Goal: Information Seeking & Learning: Learn about a topic

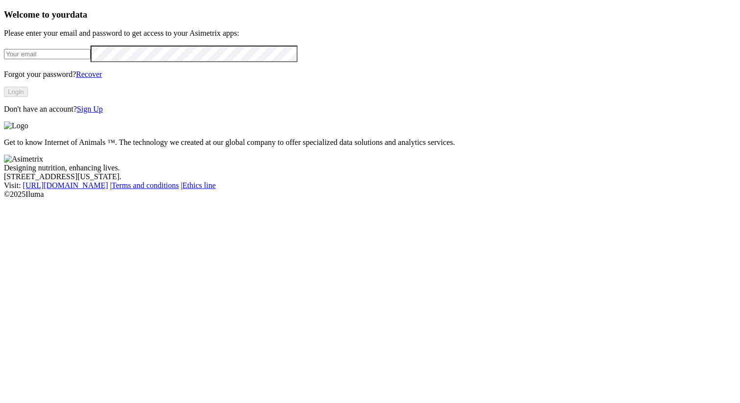
click at [91, 59] on input "email" at bounding box center [47, 54] width 87 height 10
click at [4, 199] on com-1password-button at bounding box center [4, 199] width 0 height 0
type input "alexander.alzate.quintero@asimetrix.co"
click at [28, 97] on button "Login" at bounding box center [16, 92] width 24 height 10
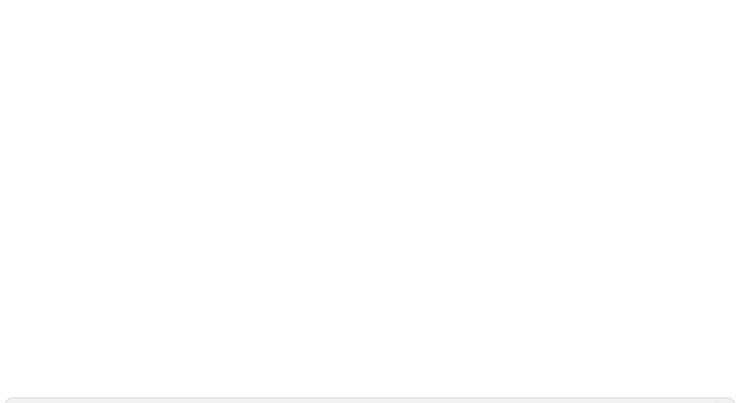
click at [78, 402] on div "GRUPOSANISIDRO" at bounding box center [43, 406] width 69 height 9
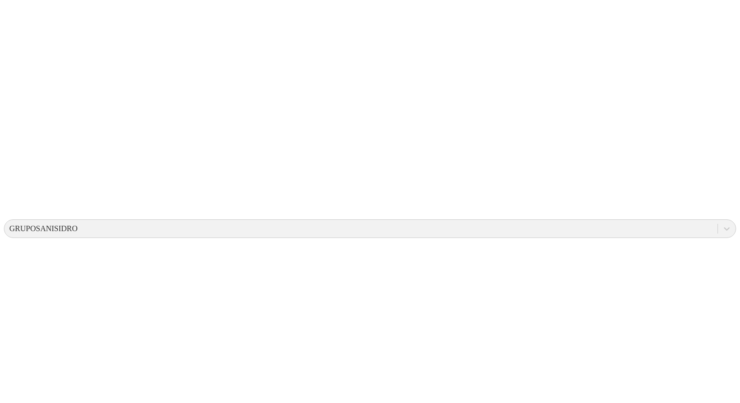
copy td "[GEOGRAPHIC_DATA]"
drag, startPoint x: 243, startPoint y: 231, endPoint x: 228, endPoint y: 231, distance: 15.7
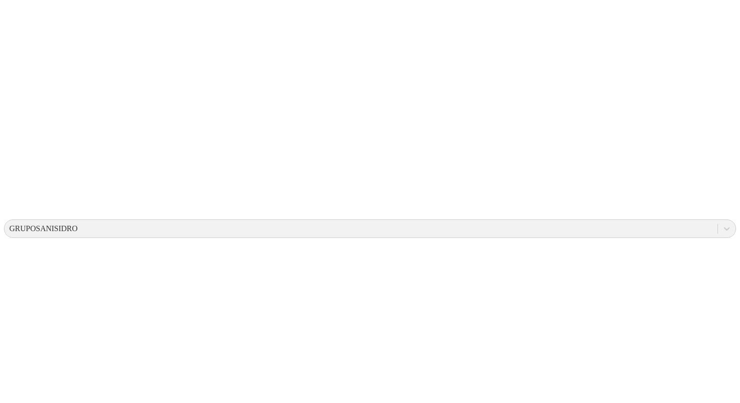
copy td "G05"
drag, startPoint x: 403, startPoint y: 232, endPoint x: 377, endPoint y: 231, distance: 26.0
copy td "18-25"
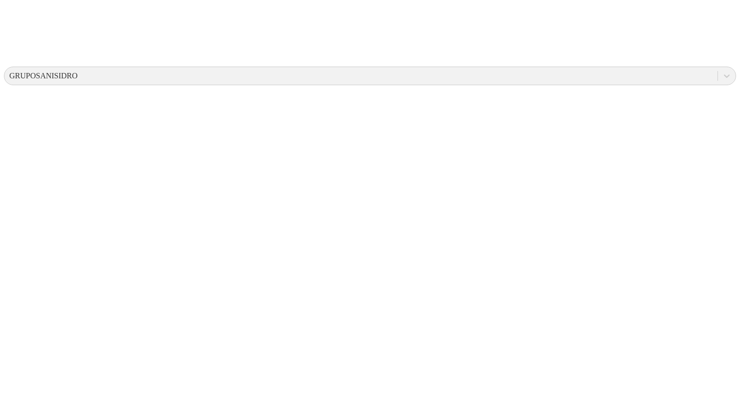
scroll to position [30, 0]
drag, startPoint x: 411, startPoint y: 165, endPoint x: 292, endPoint y: 166, distance: 119.4
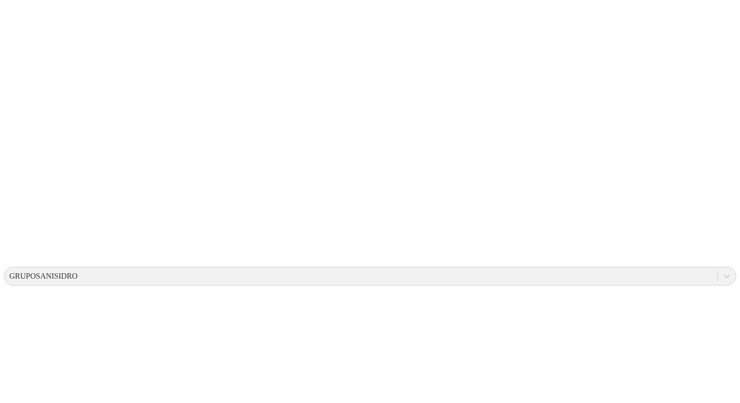
scroll to position [0, 0]
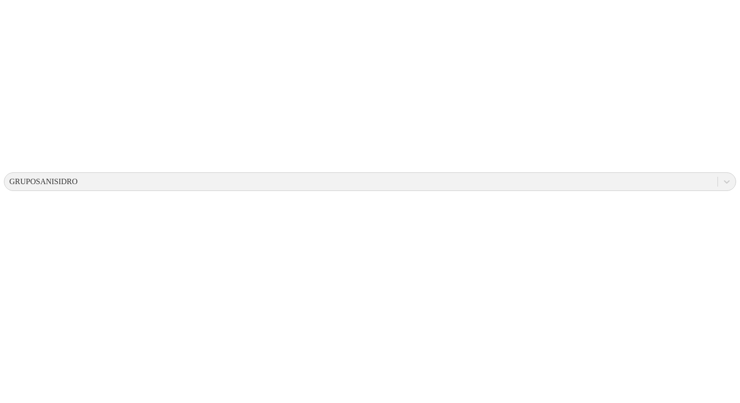
scroll to position [238, 0]
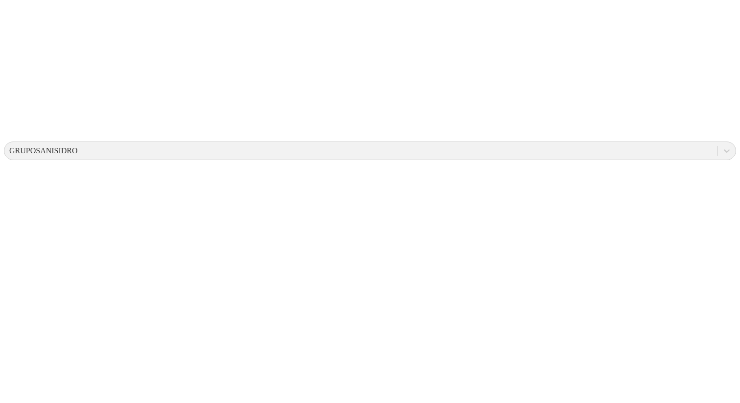
scroll to position [257, 0]
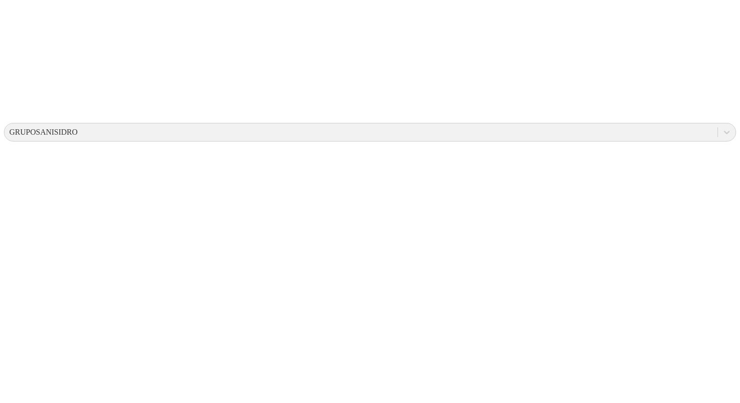
scroll to position [268, 0]
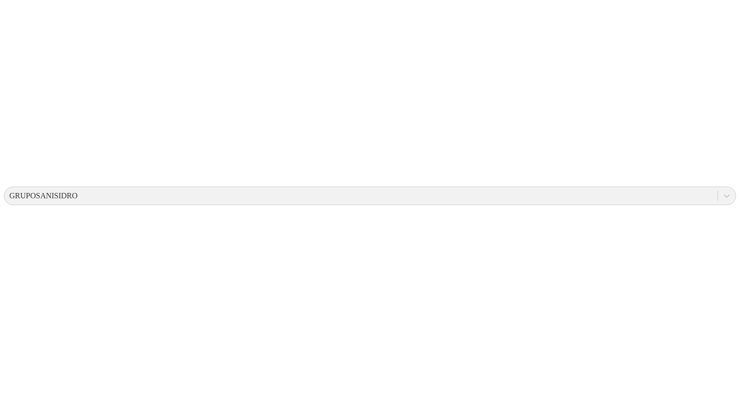
scroll to position [212, 0]
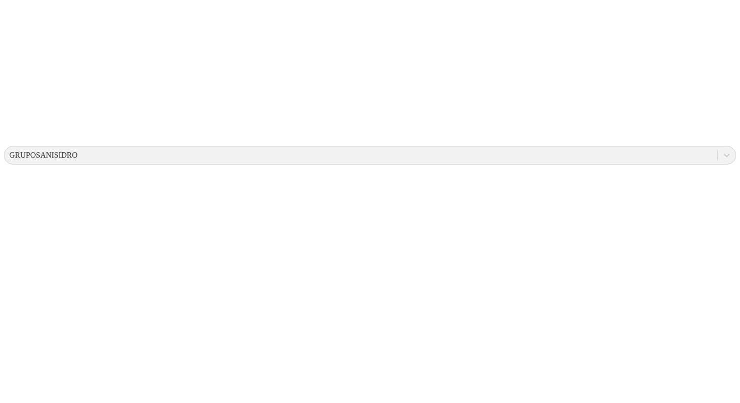
scroll to position [233, 0]
